Goal: Check status: Check status

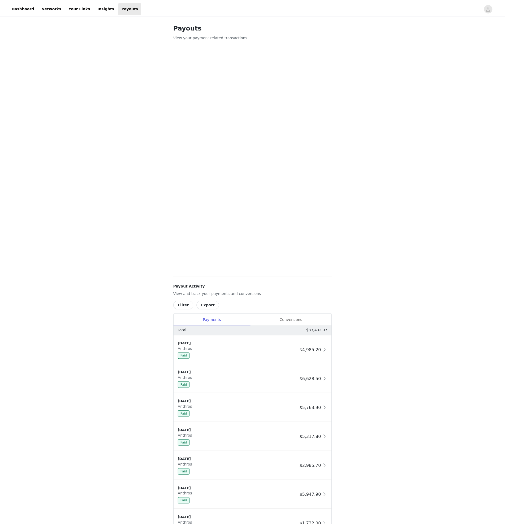
scroll to position [46, 0]
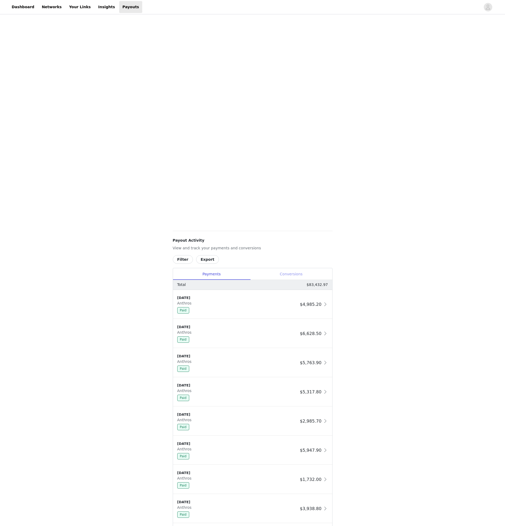
click at [294, 274] on div "Conversions" at bounding box center [291, 274] width 82 height 12
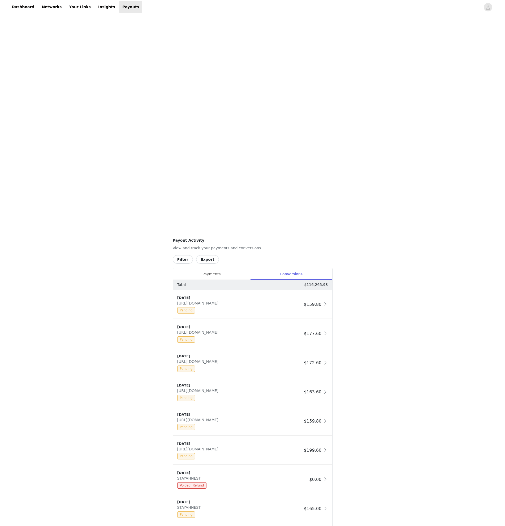
click at [177, 262] on button "Filter" at bounding box center [183, 259] width 20 height 8
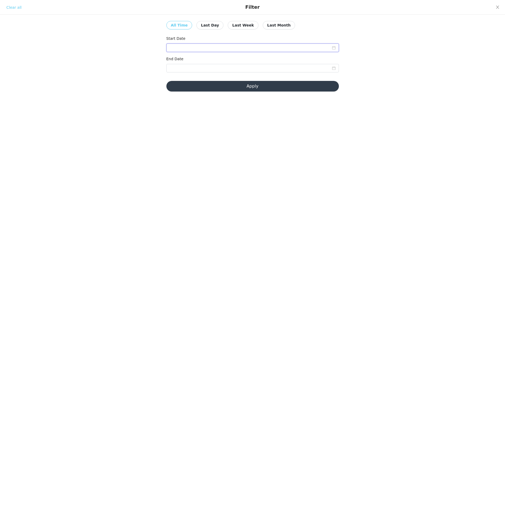
click at [203, 49] on input at bounding box center [252, 48] width 172 height 8
click at [224, 74] on div "1" at bounding box center [223, 77] width 6 height 6
type input "[DATE]"
click at [251, 67] on input at bounding box center [252, 68] width 172 height 8
click at [174, 139] on div "31" at bounding box center [174, 137] width 6 height 6
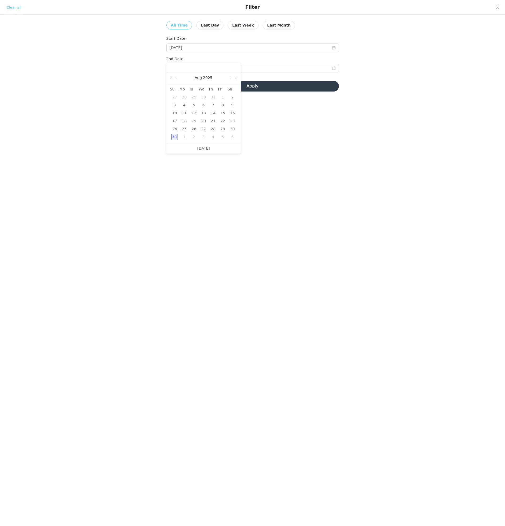
type input "[DATE]"
click at [261, 89] on button "Apply" at bounding box center [252, 86] width 172 height 11
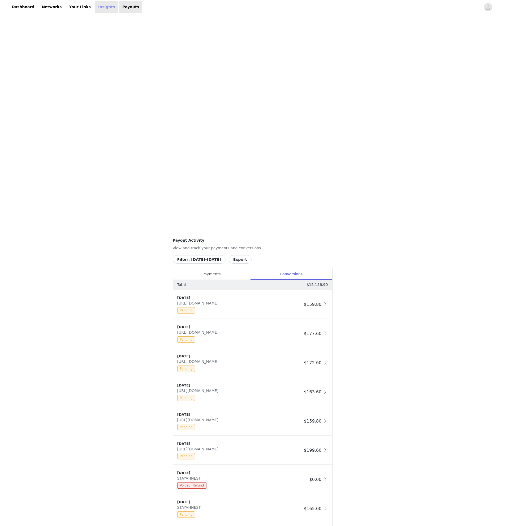
click at [95, 7] on link "Insights" at bounding box center [106, 7] width 23 height 12
